Goal: Information Seeking & Learning: Check status

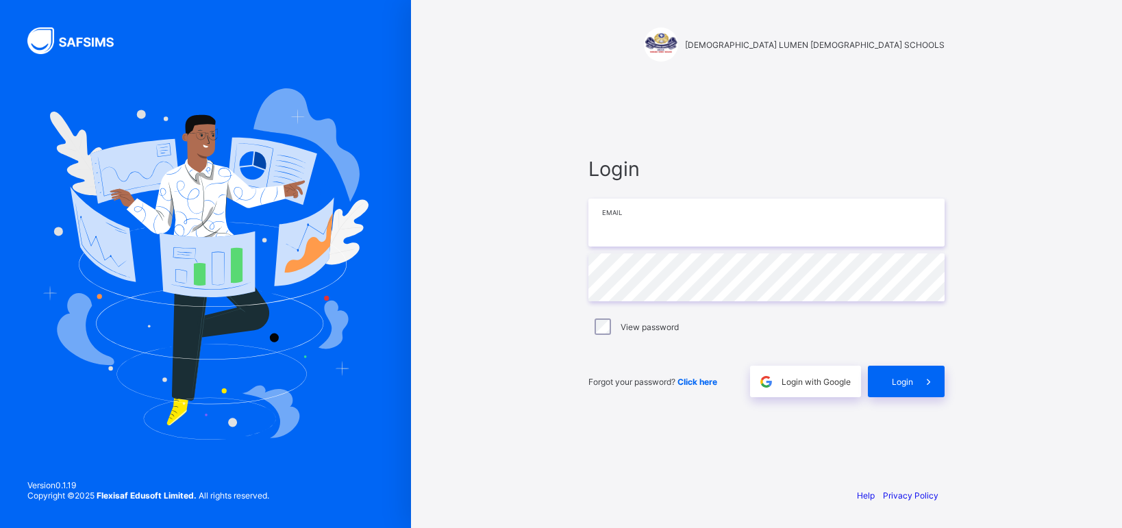
click at [668, 216] on input "email" at bounding box center [766, 223] width 356 height 48
click at [733, 225] on input "email" at bounding box center [766, 223] width 356 height 48
type input "**********"
click at [814, 381] on span "Login with Google" at bounding box center [815, 382] width 69 height 10
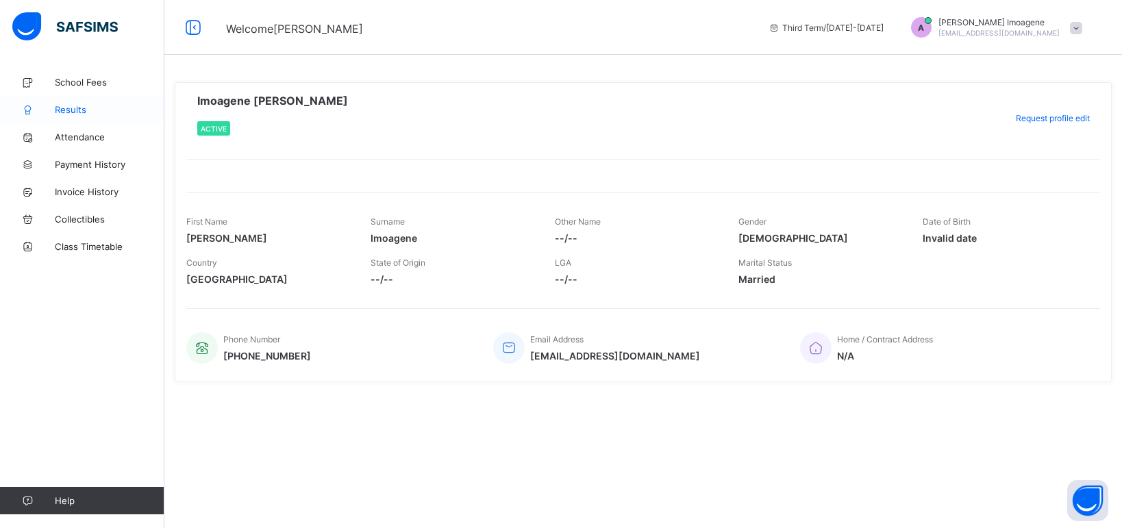
click at [73, 113] on span "Results" at bounding box center [110, 109] width 110 height 11
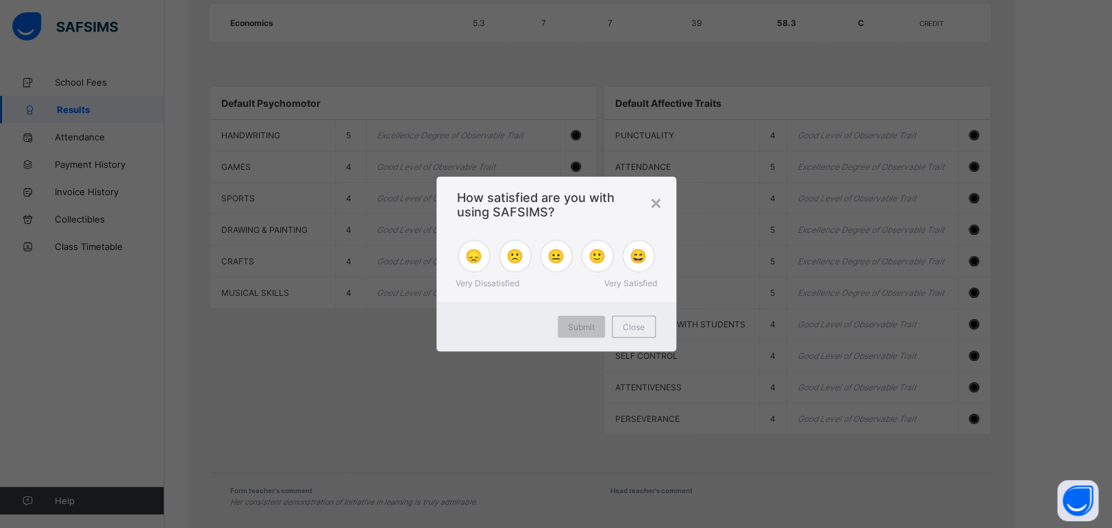
scroll to position [1112, 0]
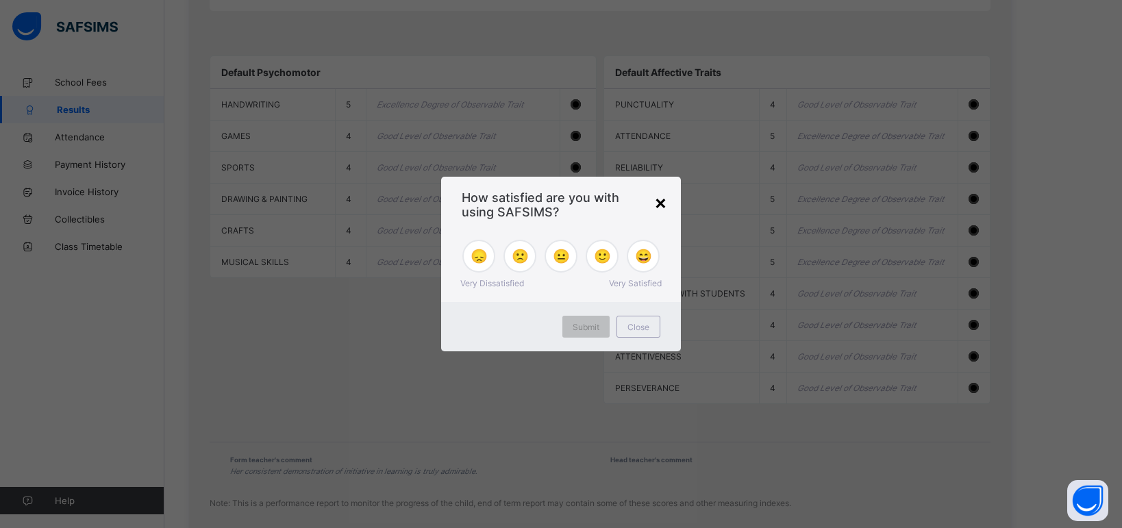
click at [658, 203] on div "×" at bounding box center [660, 201] width 13 height 23
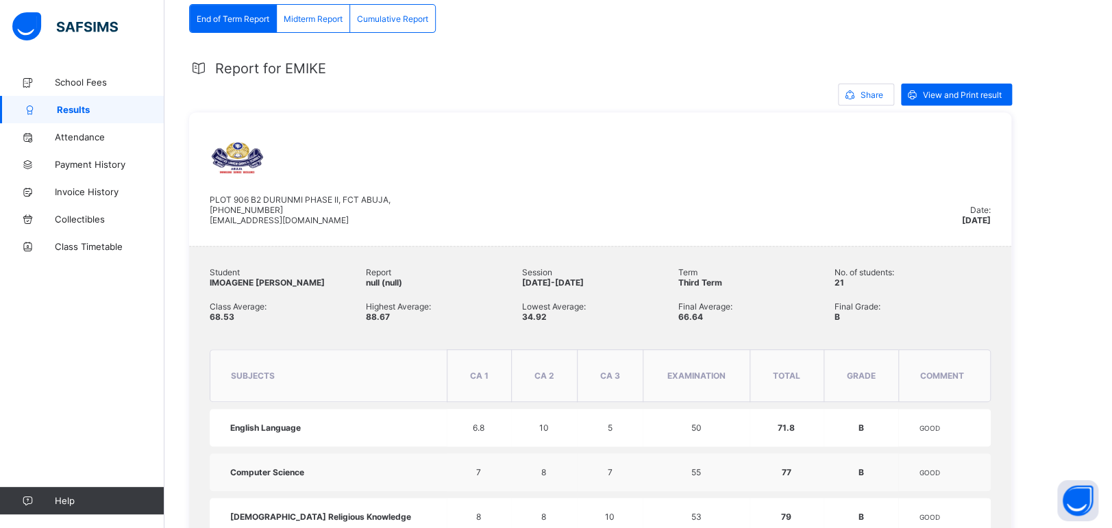
scroll to position [229, 0]
click at [941, 91] on span "View and Print result" at bounding box center [962, 96] width 79 height 10
click at [314, 17] on span "Midterm Report" at bounding box center [313, 20] width 59 height 10
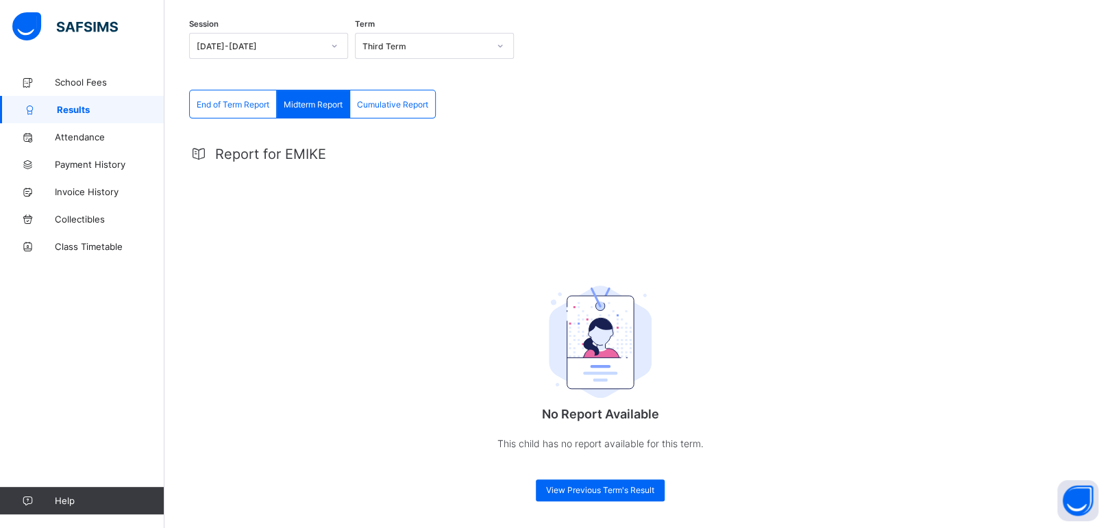
scroll to position [0, 0]
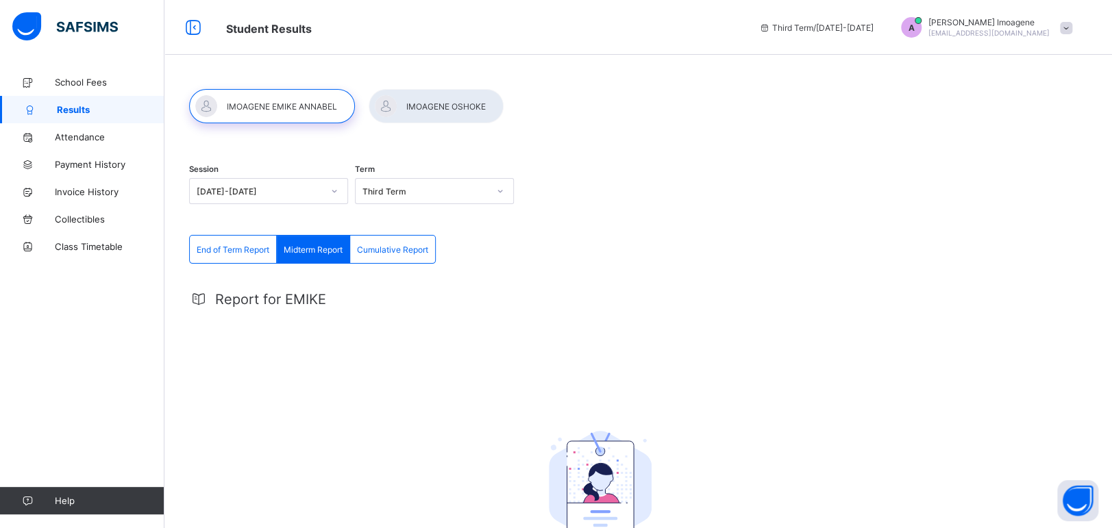
click at [453, 101] on div at bounding box center [435, 106] width 135 height 34
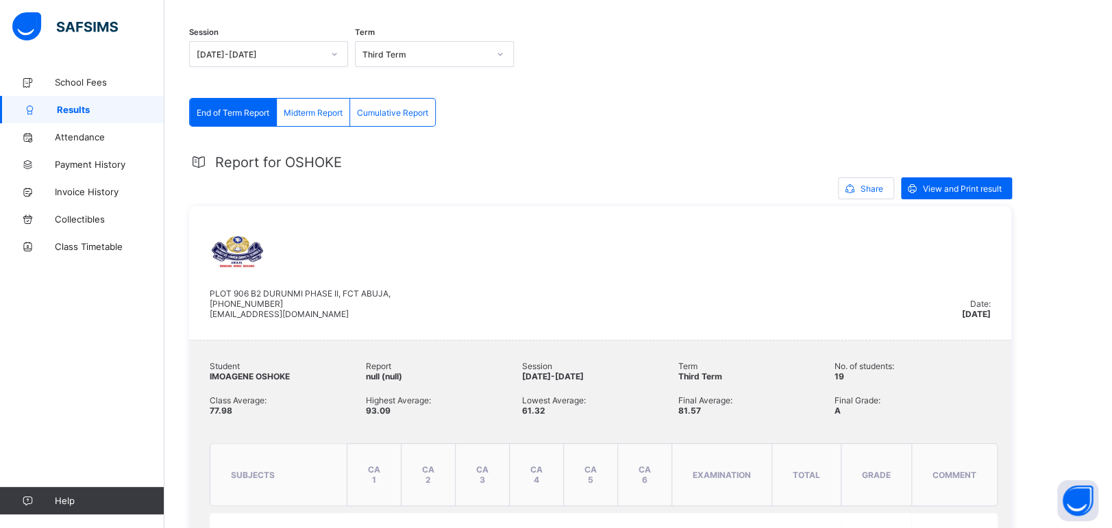
scroll to position [92, 0]
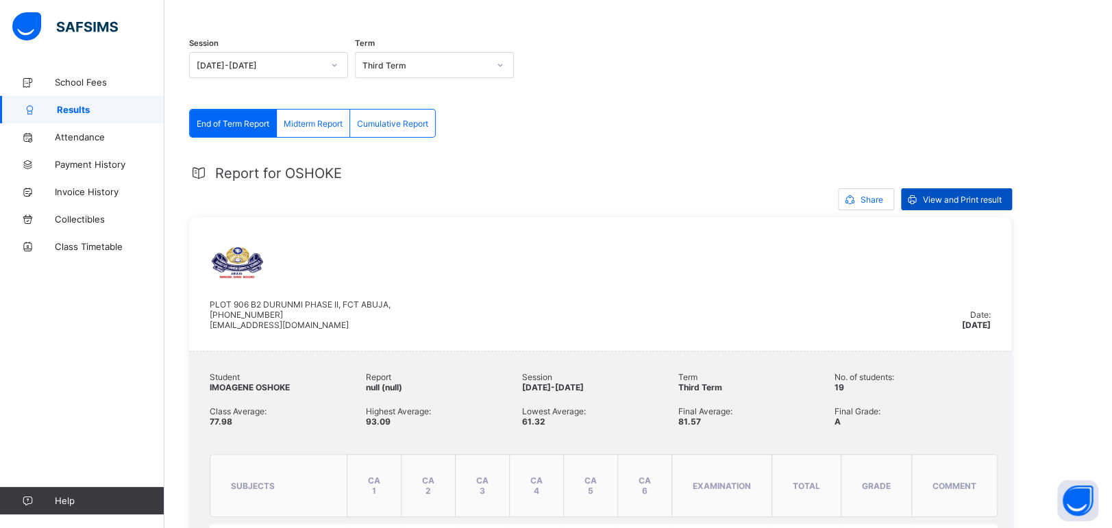
click at [947, 205] on span "View and Print result" at bounding box center [962, 200] width 79 height 10
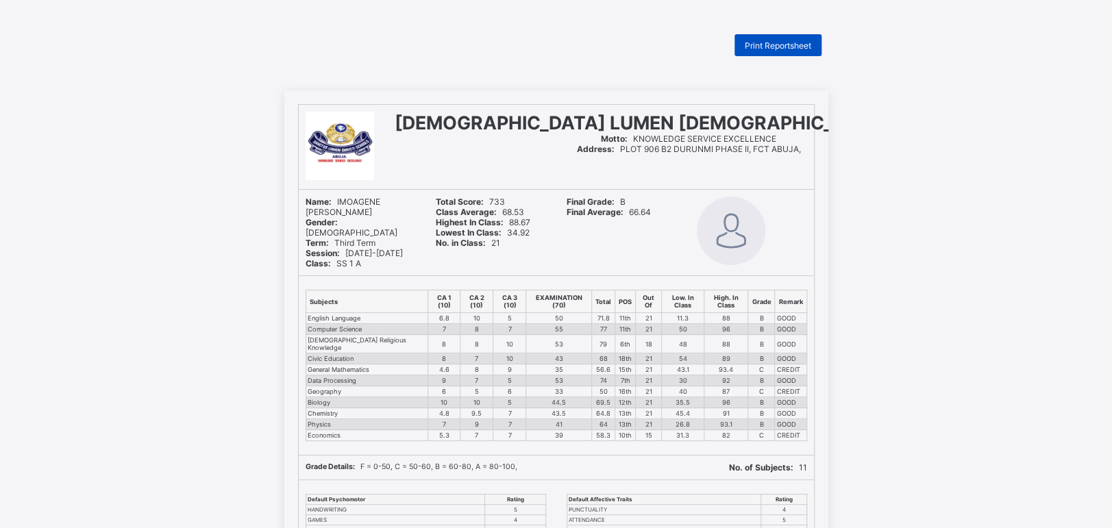
click at [797, 41] on span "Print Reportsheet" at bounding box center [777, 45] width 66 height 10
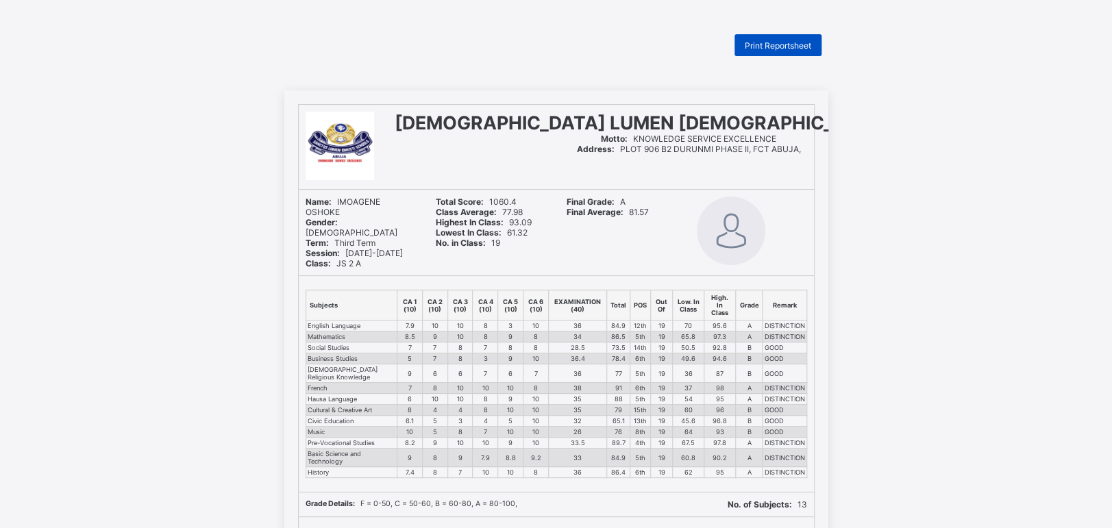
click at [794, 42] on span "Print Reportsheet" at bounding box center [777, 45] width 66 height 10
